Goal: Information Seeking & Learning: Check status

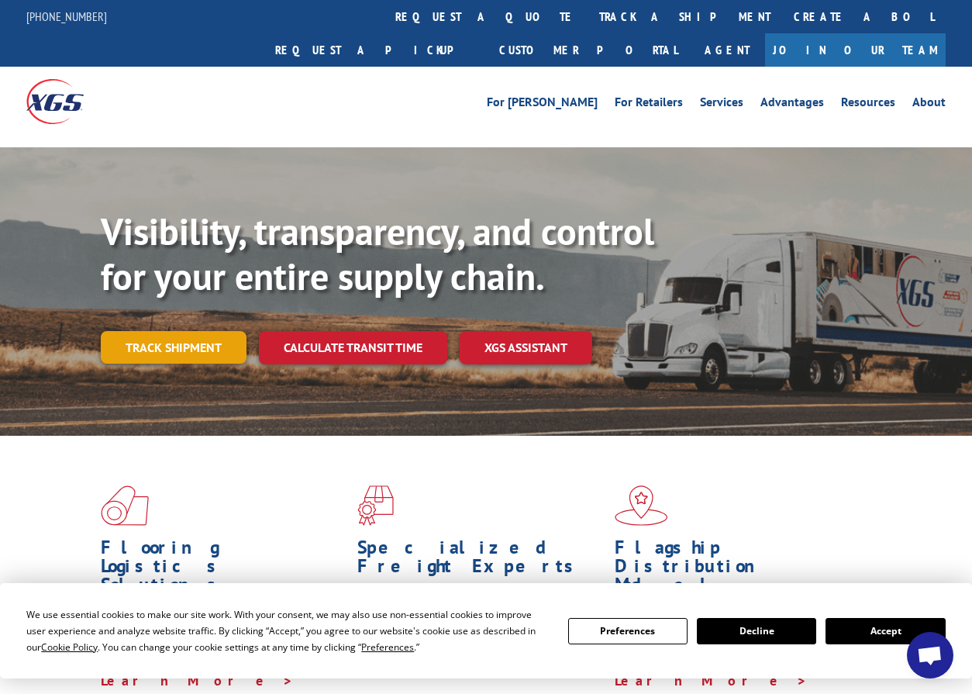
click at [183, 331] on link "Track shipment" at bounding box center [174, 347] width 146 height 33
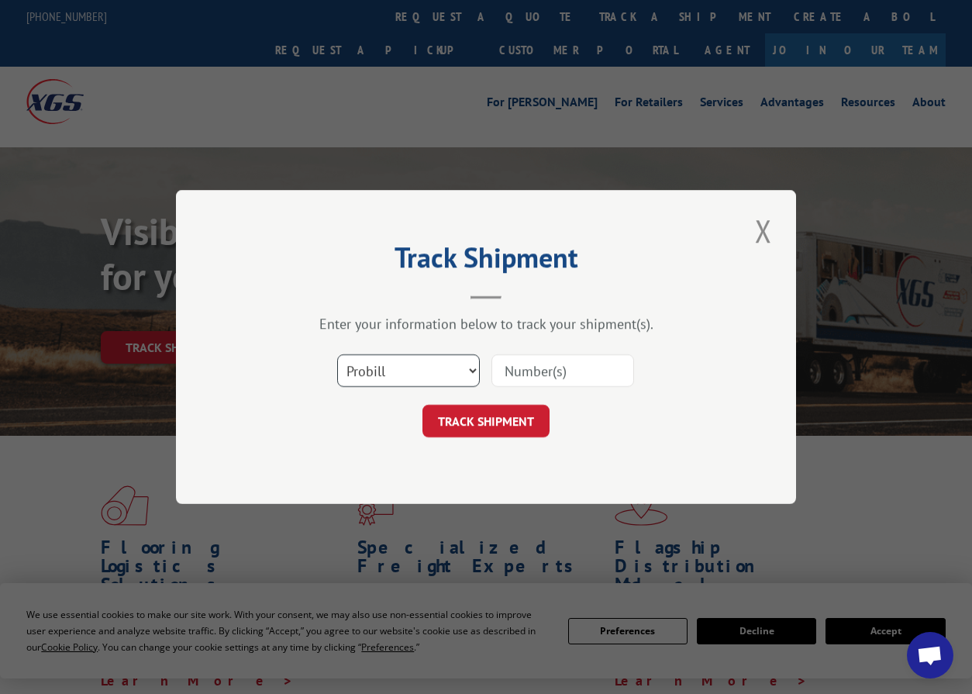
click at [384, 363] on select "Select category... Probill BOL PO" at bounding box center [408, 370] width 143 height 33
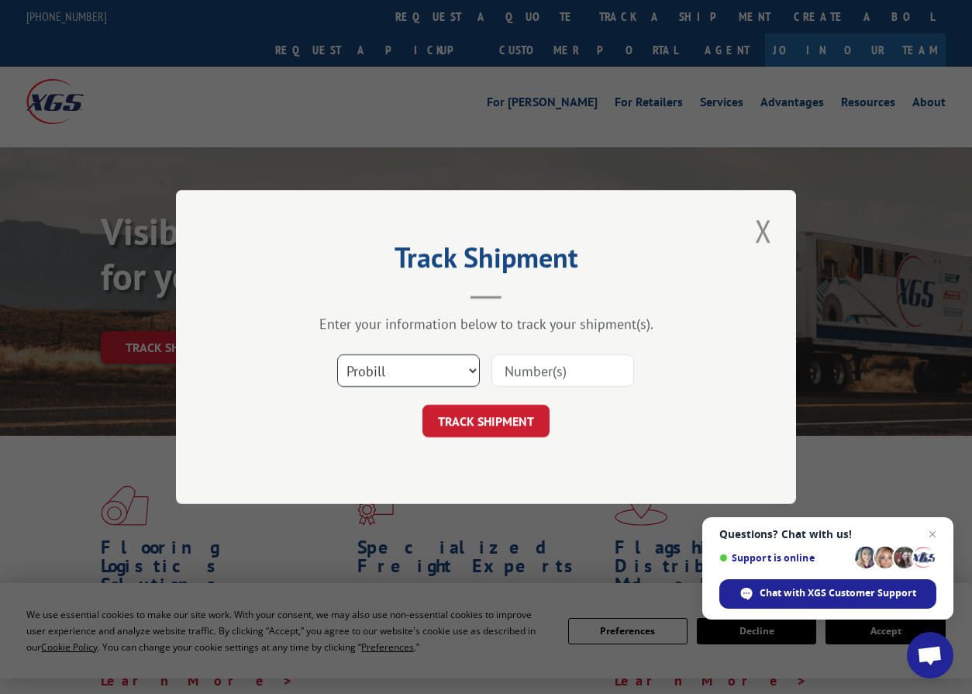
select select "po"
click at [337, 354] on select "Select category... Probill BOL PO" at bounding box center [408, 370] width 143 height 33
paste input "82544232"
type input "82544232"
click at [494, 416] on button "TRACK SHIPMENT" at bounding box center [485, 421] width 127 height 33
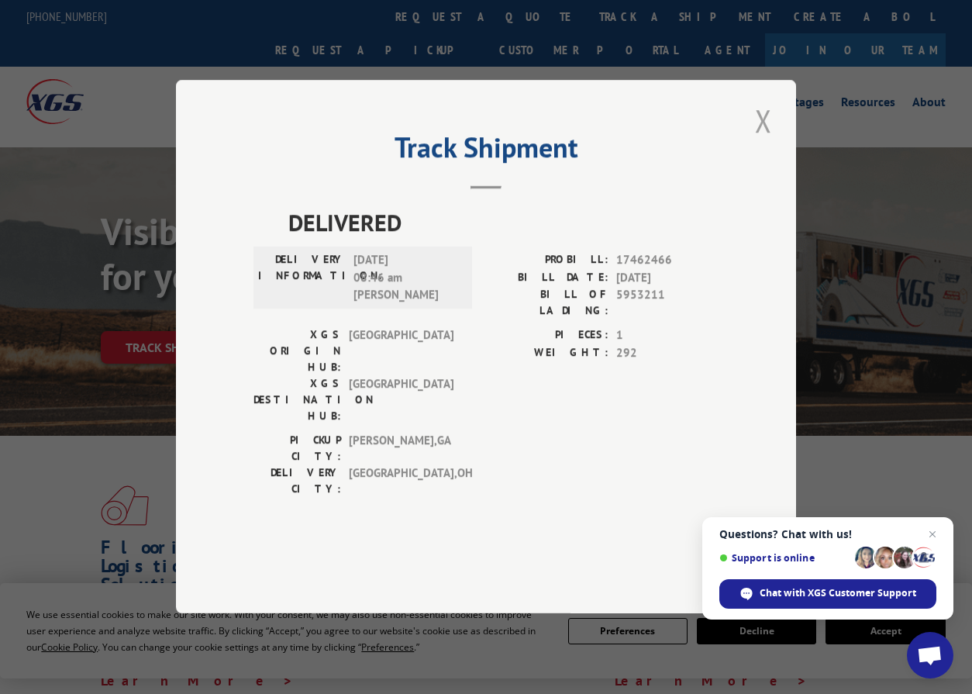
click at [774, 142] on button "Close modal" at bounding box center [763, 120] width 26 height 43
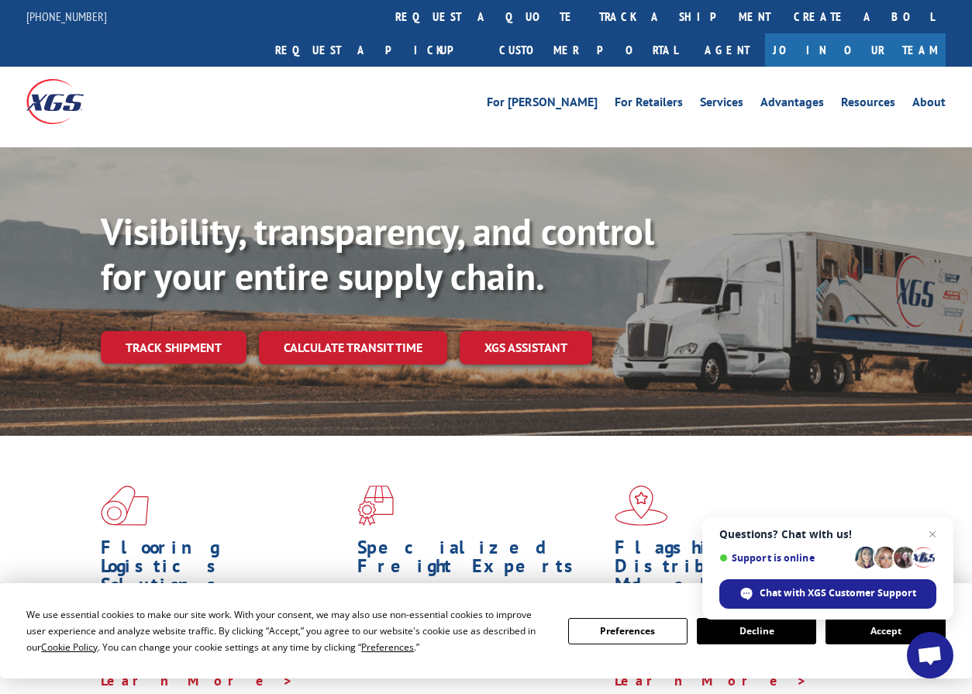
click at [191, 330] on div "Visibility, transparency, and control for your entire supply chain. Track shipm…" at bounding box center [536, 317] width 871 height 216
click at [212, 331] on link "Track shipment" at bounding box center [174, 347] width 146 height 33
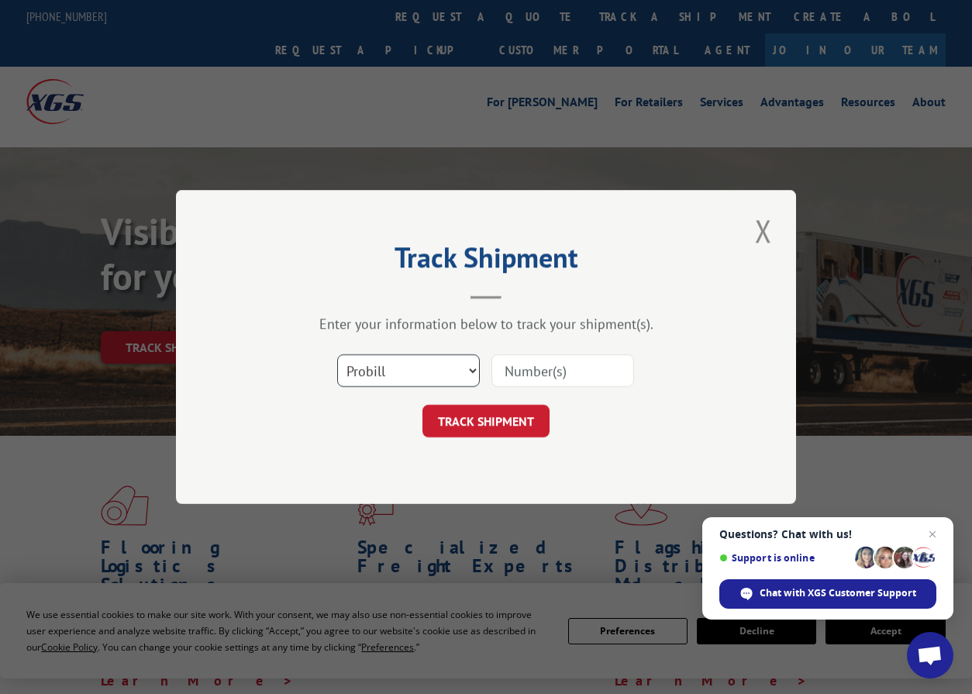
click at [428, 378] on select "Select category... Probill BOL PO" at bounding box center [408, 370] width 143 height 33
select select "po"
click at [337, 354] on select "Select category... Probill BOL PO" at bounding box center [408, 370] width 143 height 33
paste input "82544270"
type input "82544270"
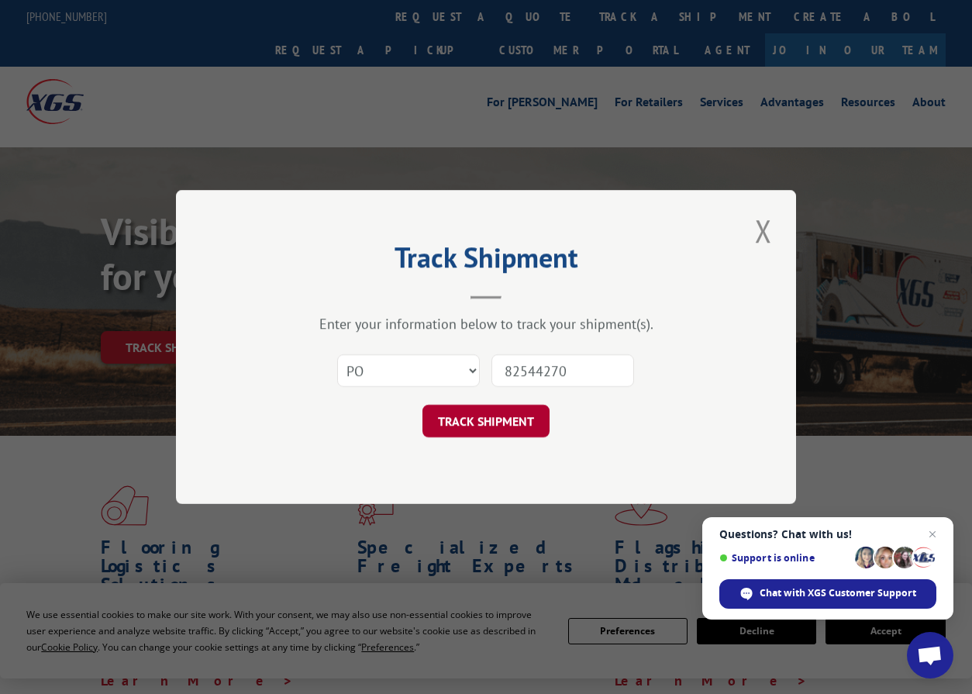
click at [460, 427] on button "TRACK SHIPMENT" at bounding box center [485, 421] width 127 height 33
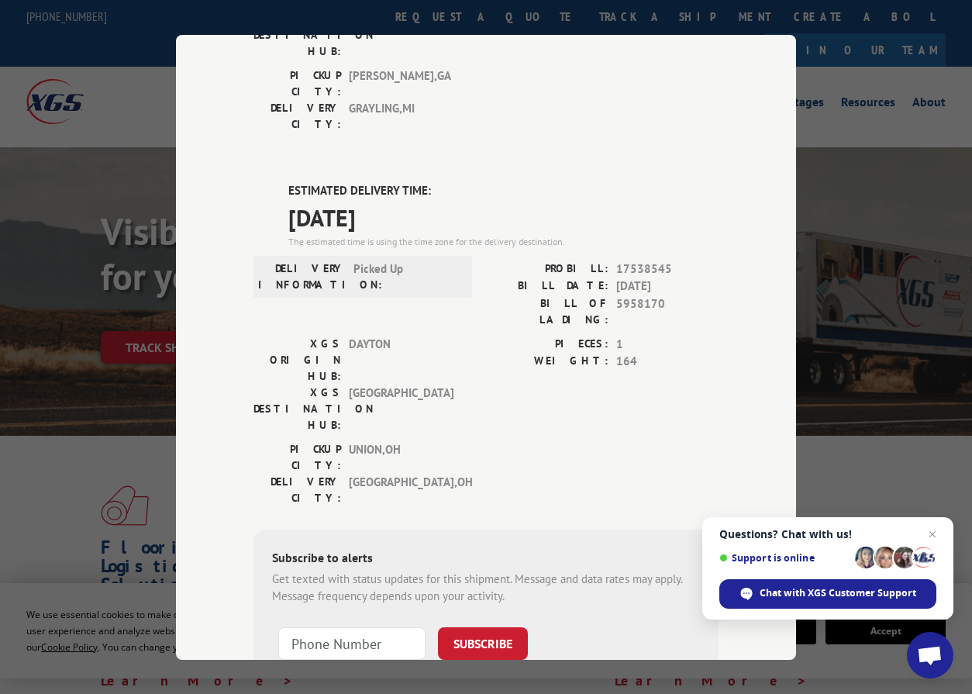
scroll to position [334, 0]
